Goal: Check status

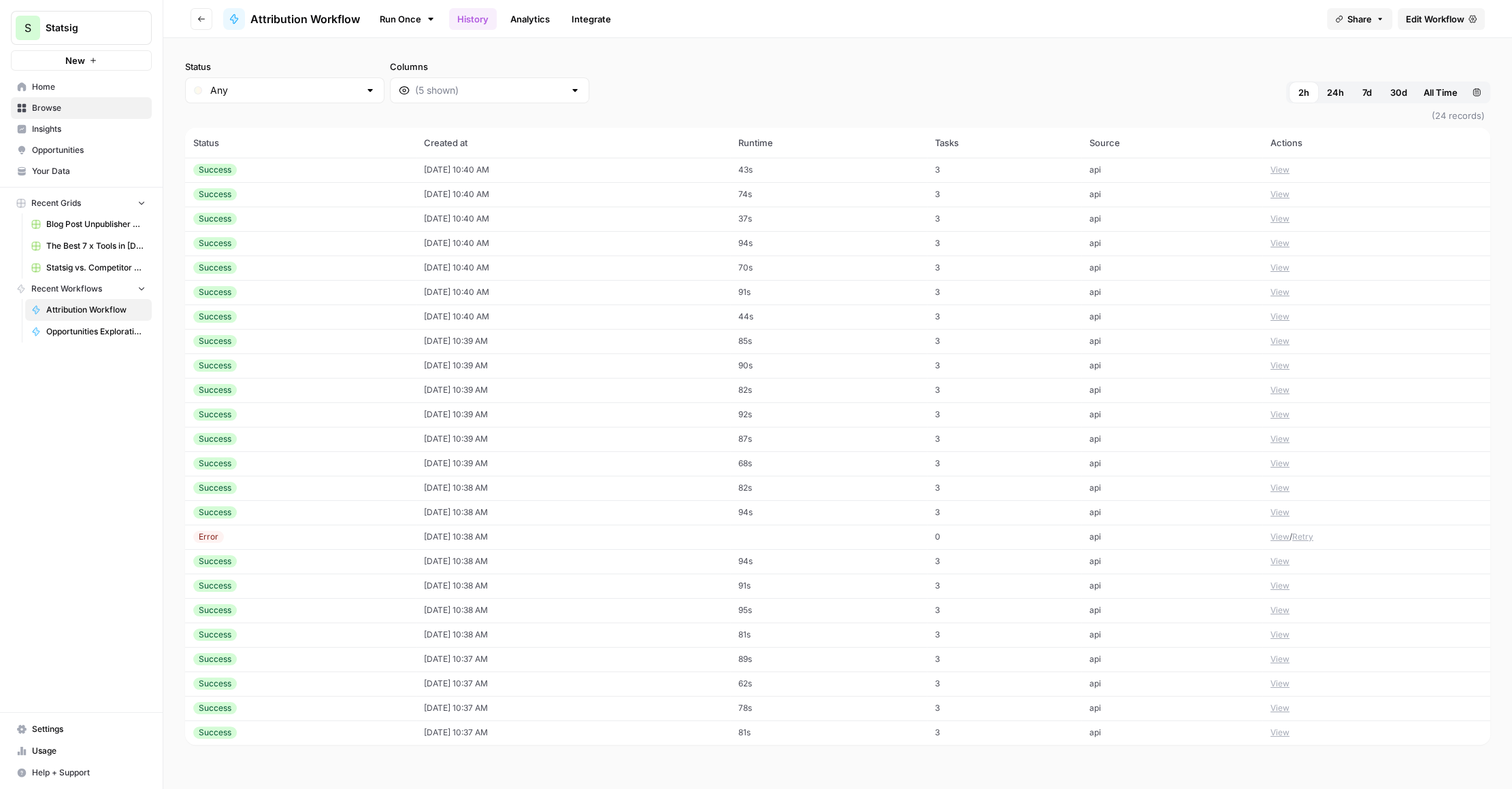
click at [1279, 531] on button "View" at bounding box center [1280, 537] width 19 height 13
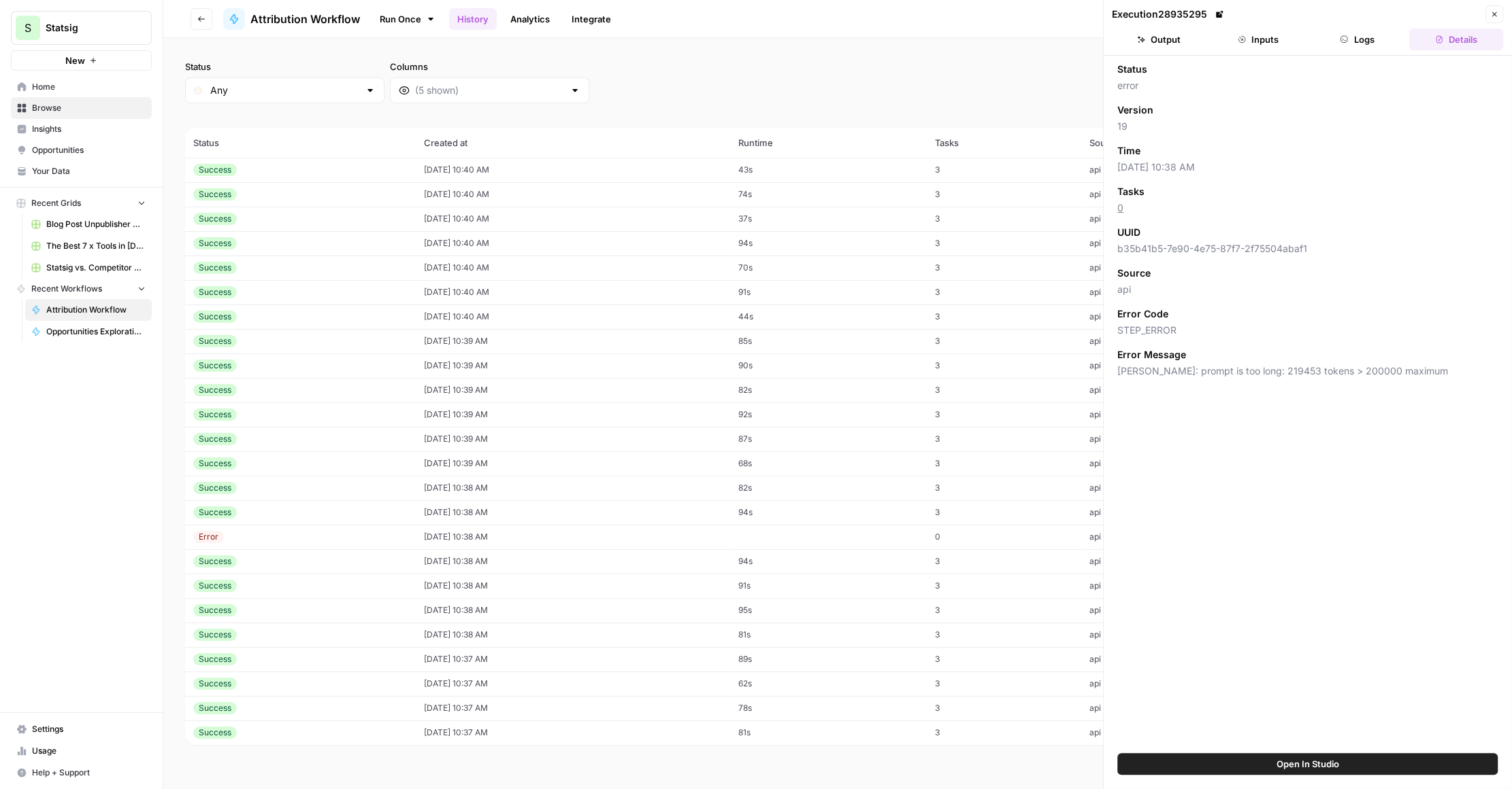
click at [1210, 372] on span "[PERSON_NAME]: prompt is too long: 219453 tokens > 200000 maximum" at bounding box center [1307, 371] width 380 height 14
drag, startPoint x: 1282, startPoint y: 371, endPoint x: 1301, endPoint y: 371, distance: 19.0
click at [1301, 371] on span "[PERSON_NAME]: prompt is too long: 219453 tokens > 200000 maximum" at bounding box center [1307, 371] width 380 height 14
click at [1268, 36] on button "Inputs" at bounding box center [1258, 40] width 94 height 22
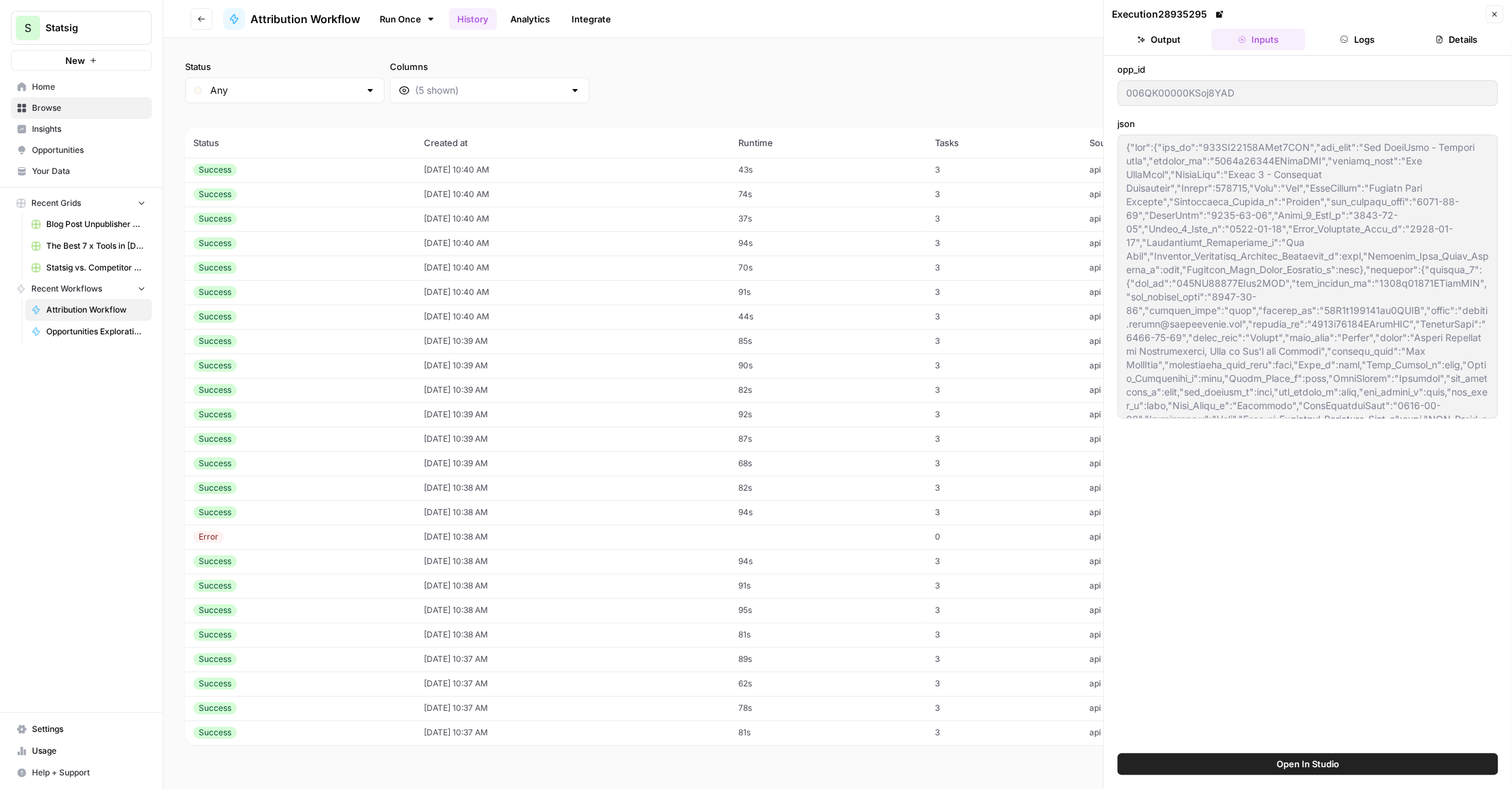
click at [1459, 38] on button "Details" at bounding box center [1455, 40] width 94 height 22
